Goal: Register for event/course

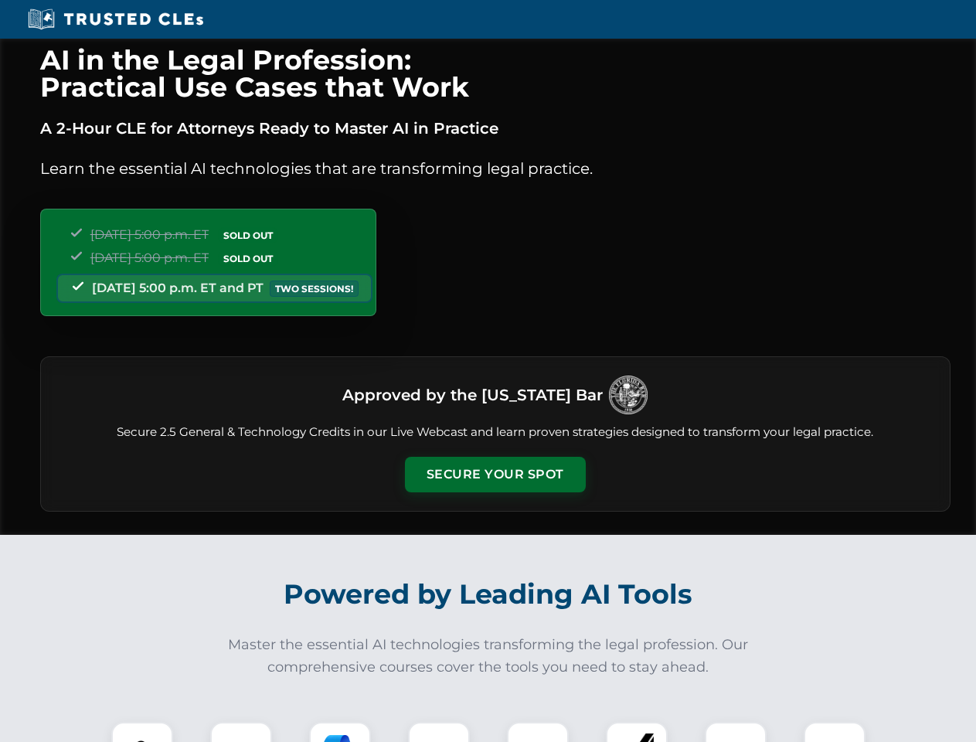
click at [494, 474] on button "Secure Your Spot" at bounding box center [495, 475] width 181 height 36
click at [142, 732] on img at bounding box center [142, 752] width 45 height 45
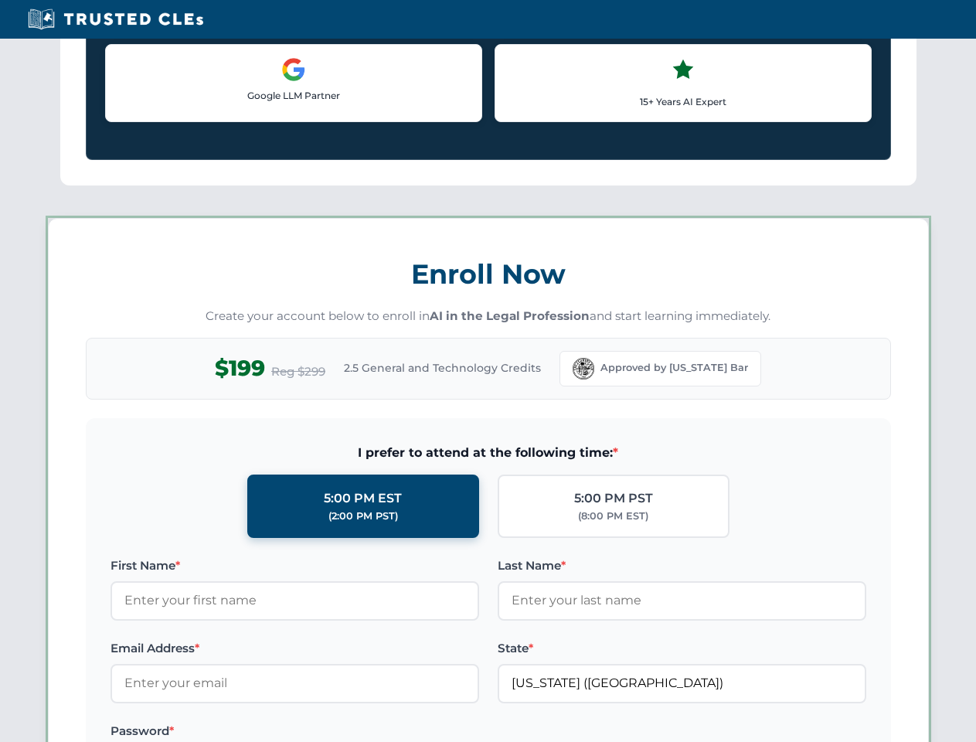
click at [340, 732] on label "Password *" at bounding box center [294, 731] width 369 height 19
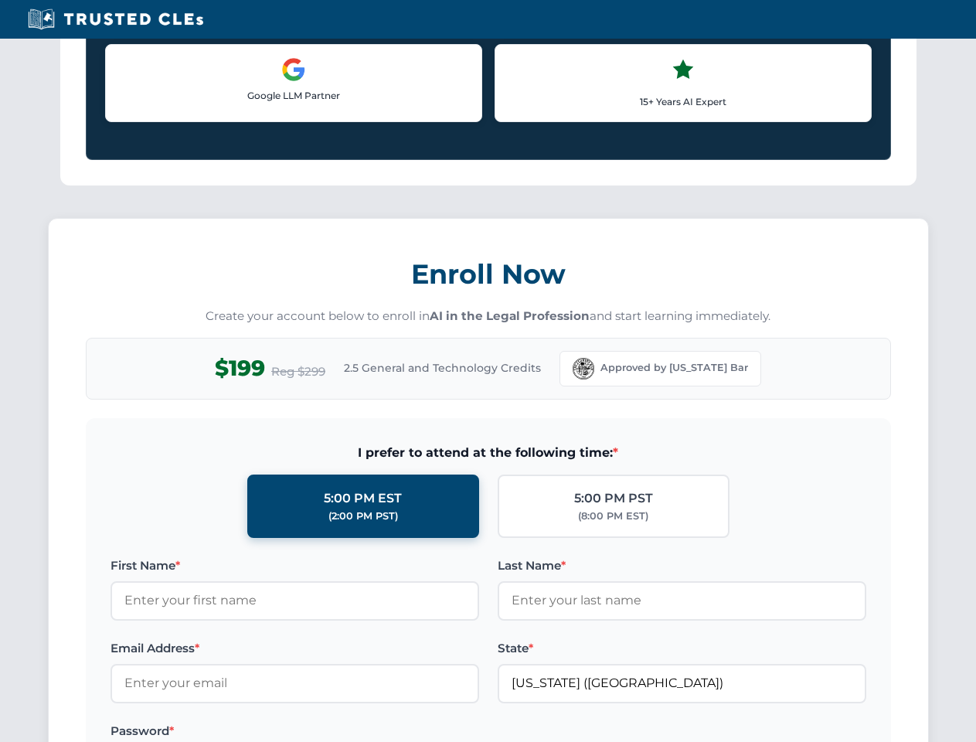
scroll to position [1517, 0]
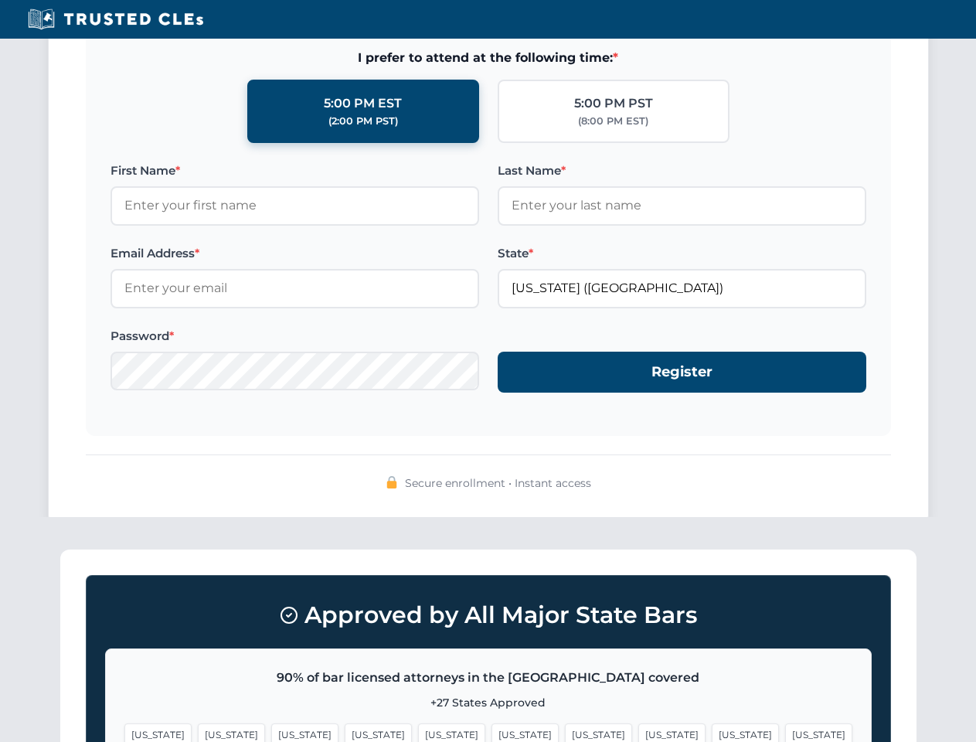
click at [712, 732] on span "[US_STATE]" at bounding box center [745, 734] width 67 height 22
